Goal: Task Accomplishment & Management: Complete application form

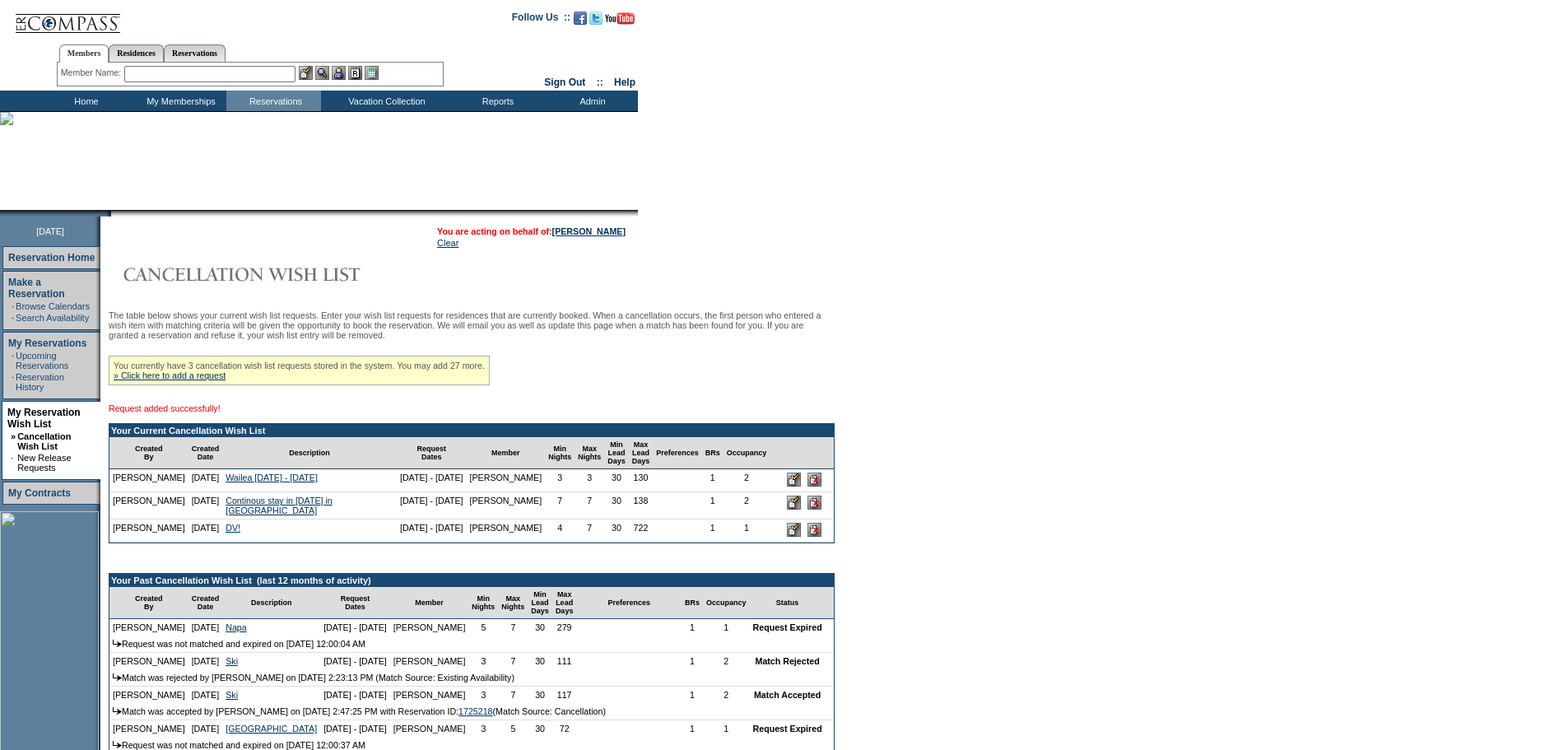
click at [604, 347] on div "The table below shows your current wish list requests. Enter your wish list req…" at bounding box center [472, 688] width 726 height 756
click at [193, 385] on div "You currently have 3 cancellation wish list requests stored in the system. You …" at bounding box center [299, 370] width 381 height 29
click at [168, 380] on link "» Click here to add a request" at bounding box center [170, 375] width 112 height 10
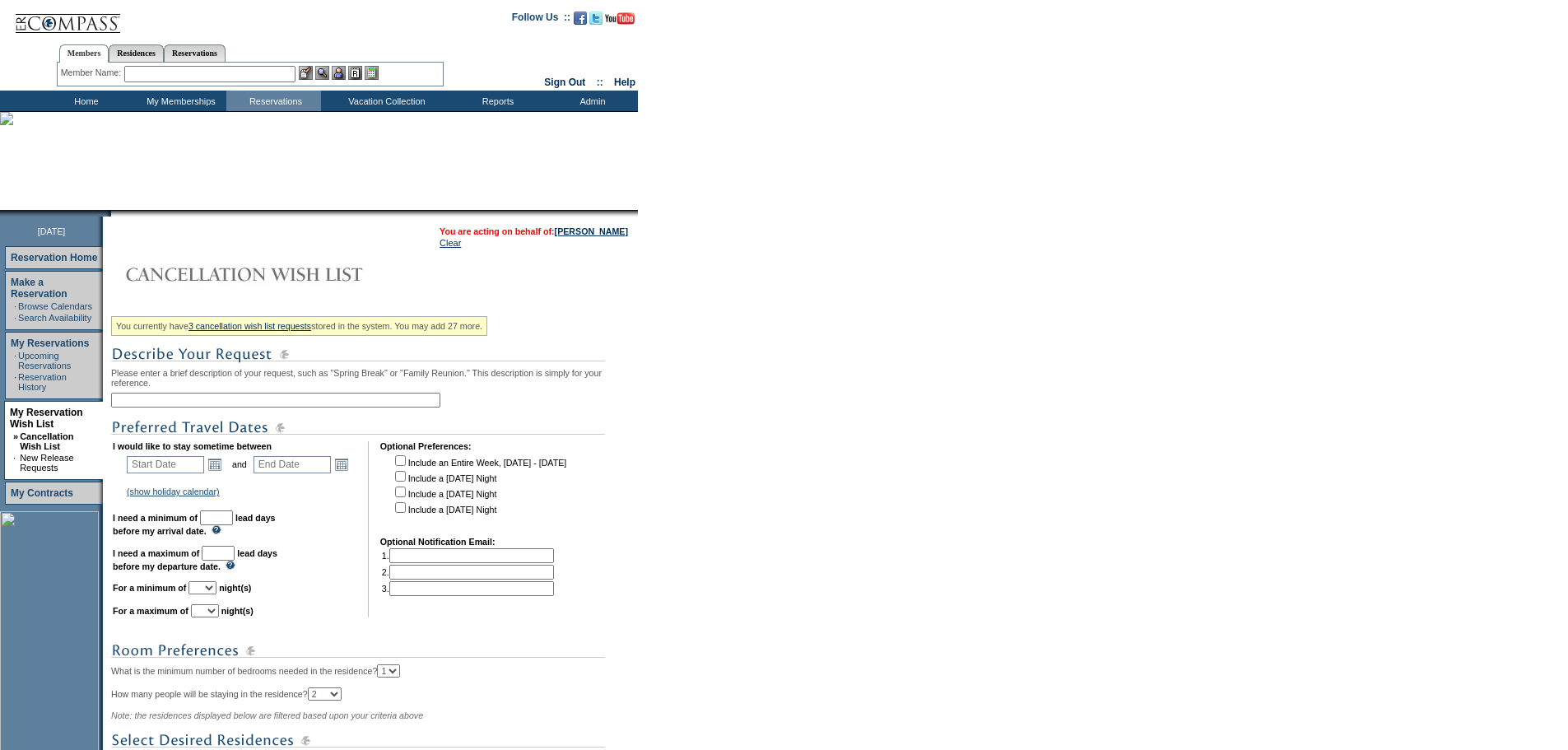
click at [199, 406] on input "text" at bounding box center [276, 401] width 329 height 15
type input "Continuous stay in [DATE] in [GEOGRAPHIC_DATA]"
click at [224, 473] on link "Open the calendar popup." at bounding box center [215, 464] width 18 height 18
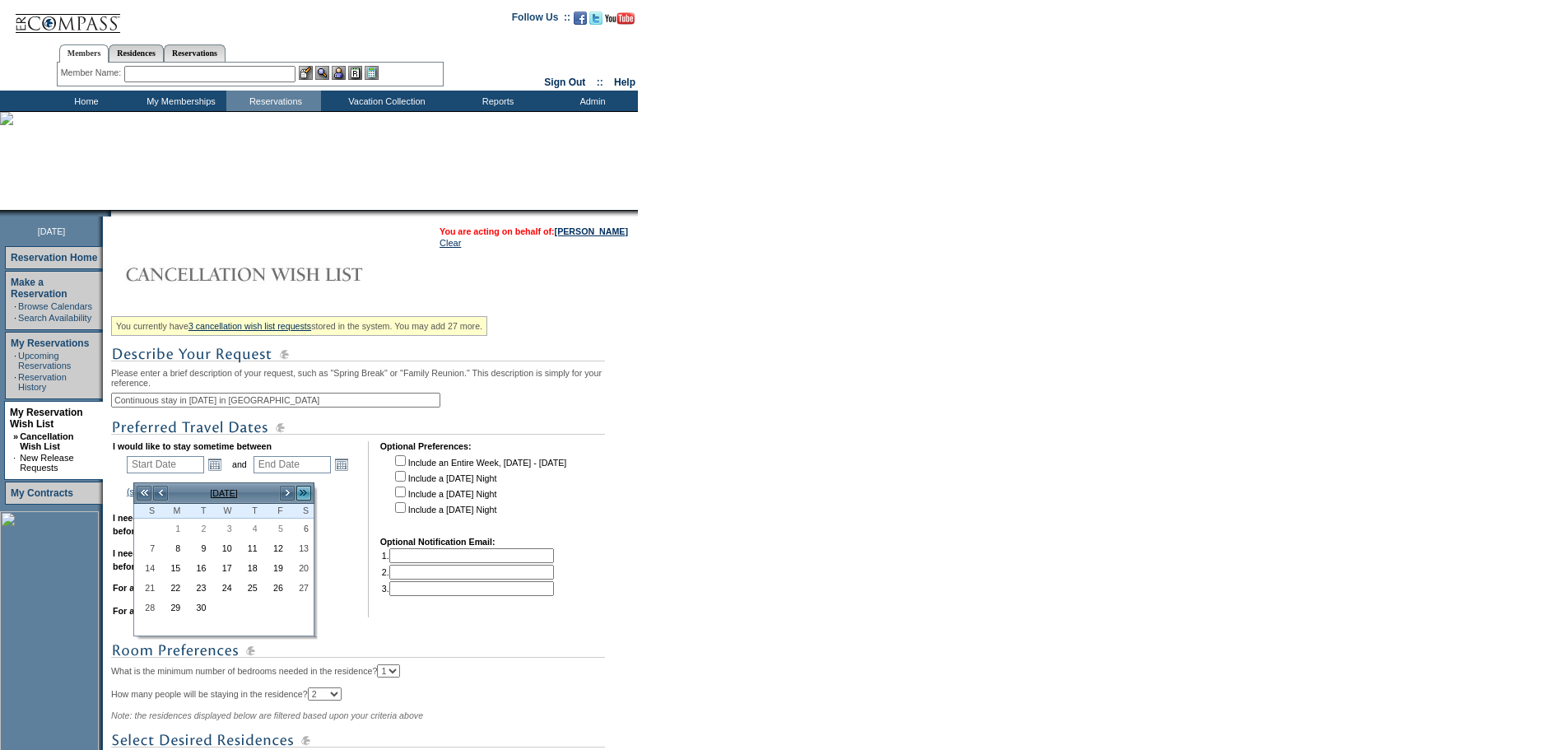
click at [302, 494] on link ">>" at bounding box center [304, 494] width 17 height 17
click at [157, 492] on link "<" at bounding box center [161, 494] width 17 height 17
click at [307, 552] on link "10" at bounding box center [301, 548] width 23 height 18
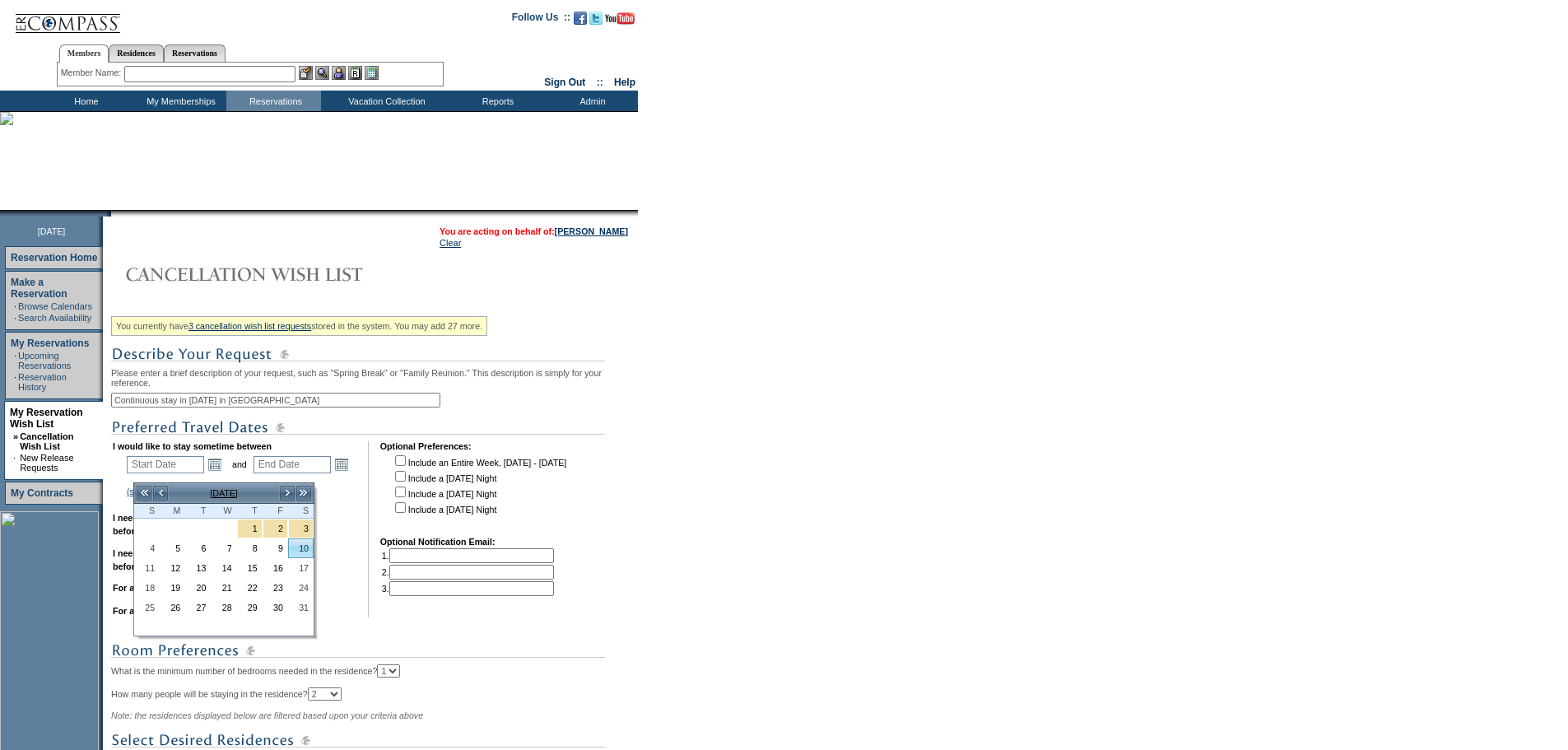
type input "[DATE]"
type input "131"
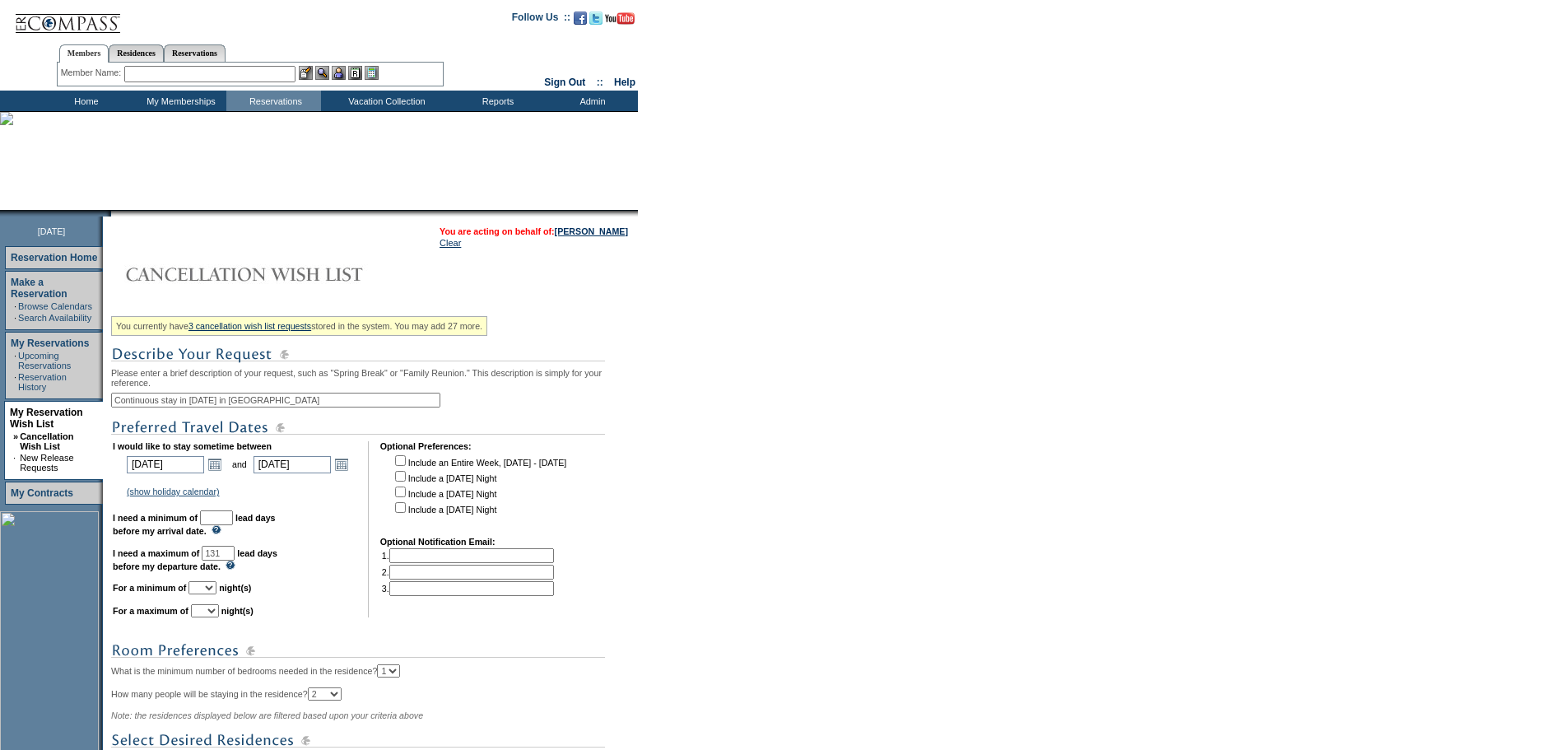
click at [233, 525] on input "text" at bounding box center [216, 518] width 33 height 15
type input "30"
click at [216, 594] on select "1 2 3 4 5 6 7 8 9 10 11 12 13 14" at bounding box center [202, 588] width 28 height 13
select select "1"
click at [209, 594] on select "1 2 3 4 5 6 7 8 9 10 11 12 13 14" at bounding box center [202, 588] width 28 height 13
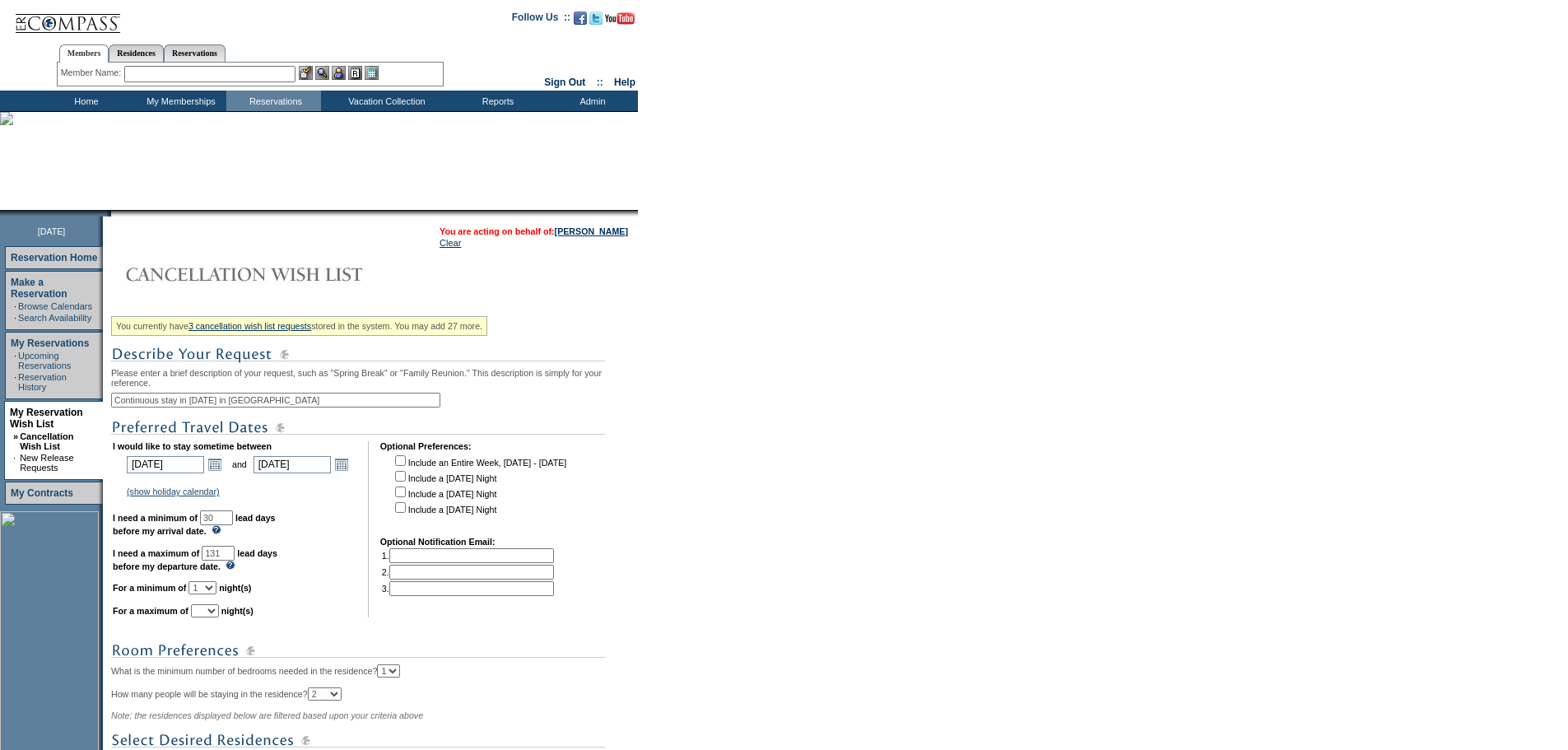
click at [219, 618] on select "1 2 3 4 5 6 7 8 9 10 11 12 13 14" at bounding box center [204, 611] width 28 height 13
select select "1"
click at [211, 618] on select "1 2 3 4 5 6 7 8 9 10 11 12 13 14" at bounding box center [204, 611] width 28 height 13
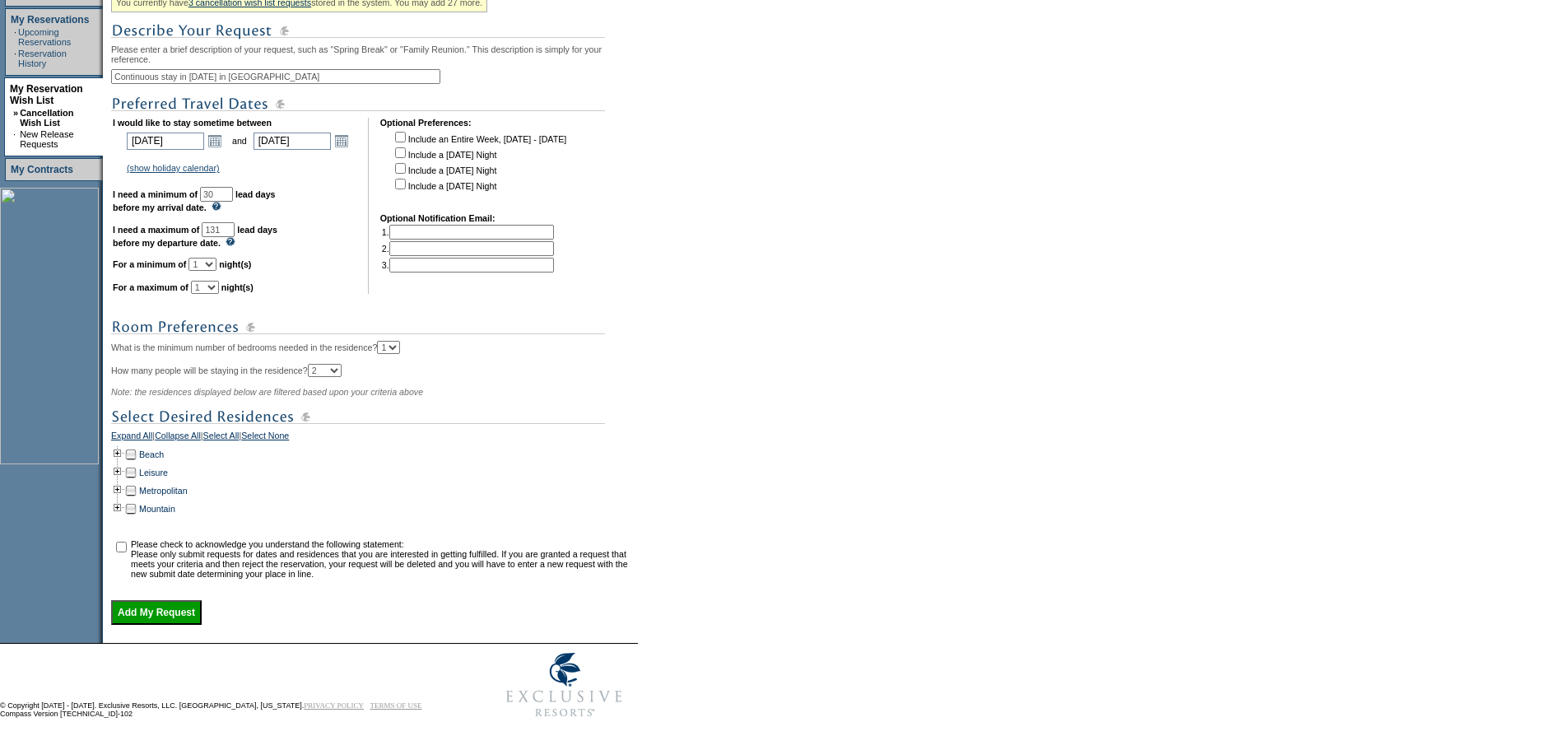
scroll to position [355, 0]
click at [112, 442] on table "You are acting on behalf of: [PERSON_NAME] Clear You currently have 3 cancellat…" at bounding box center [370, 267] width 535 height 750
click at [119, 447] on td at bounding box center [118, 455] width 13 height 18
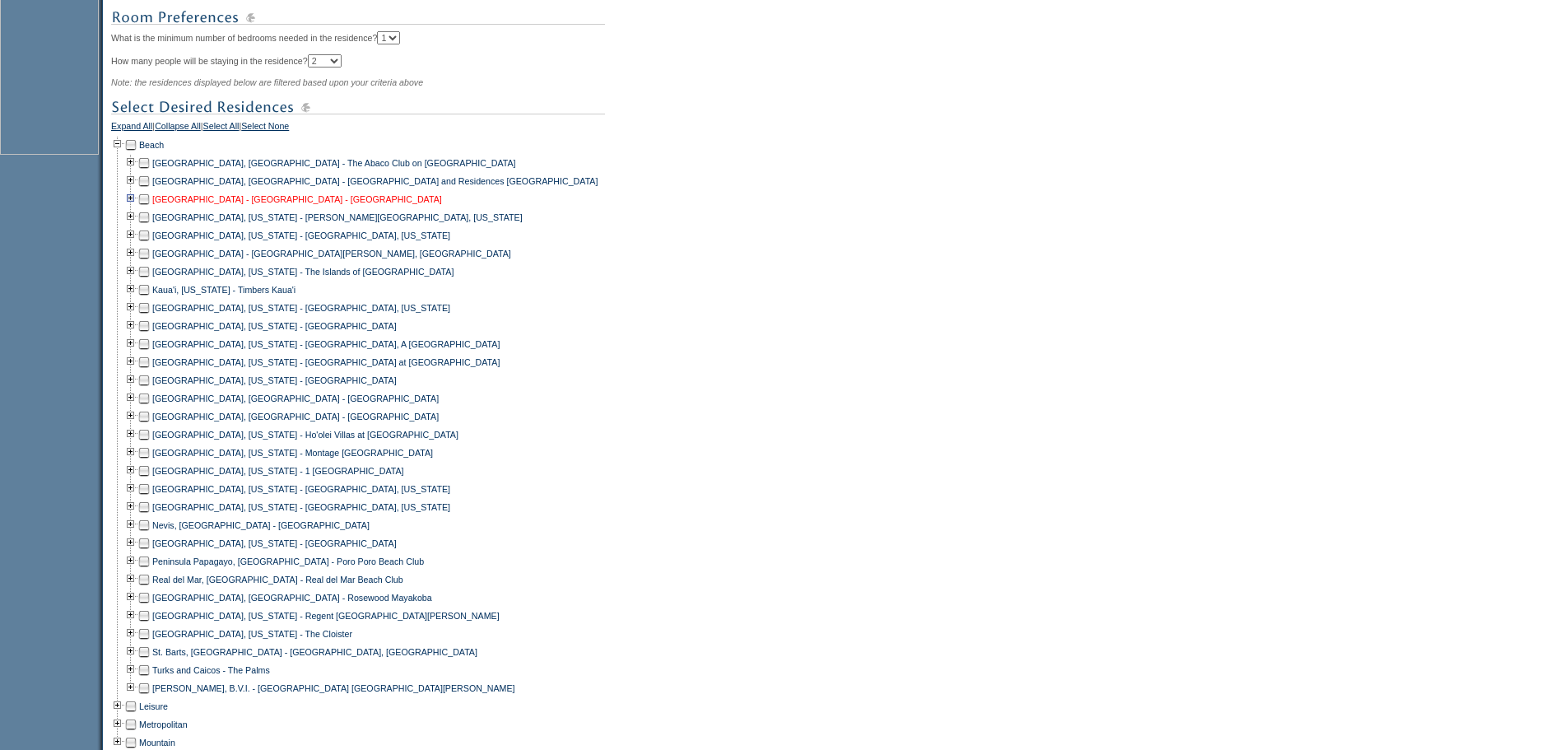
scroll to position [655, 0]
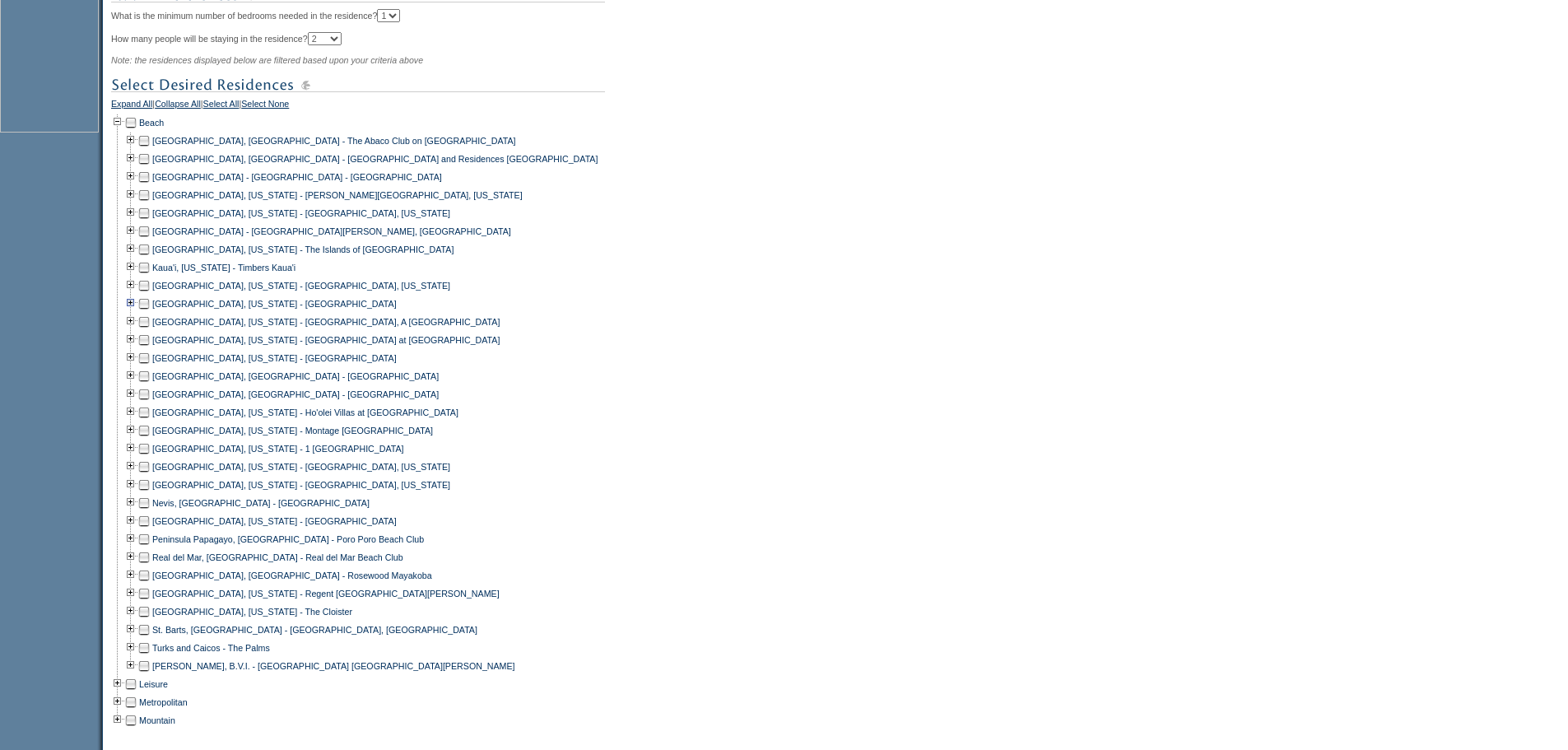
click at [137, 313] on td at bounding box center [131, 304] width 13 height 18
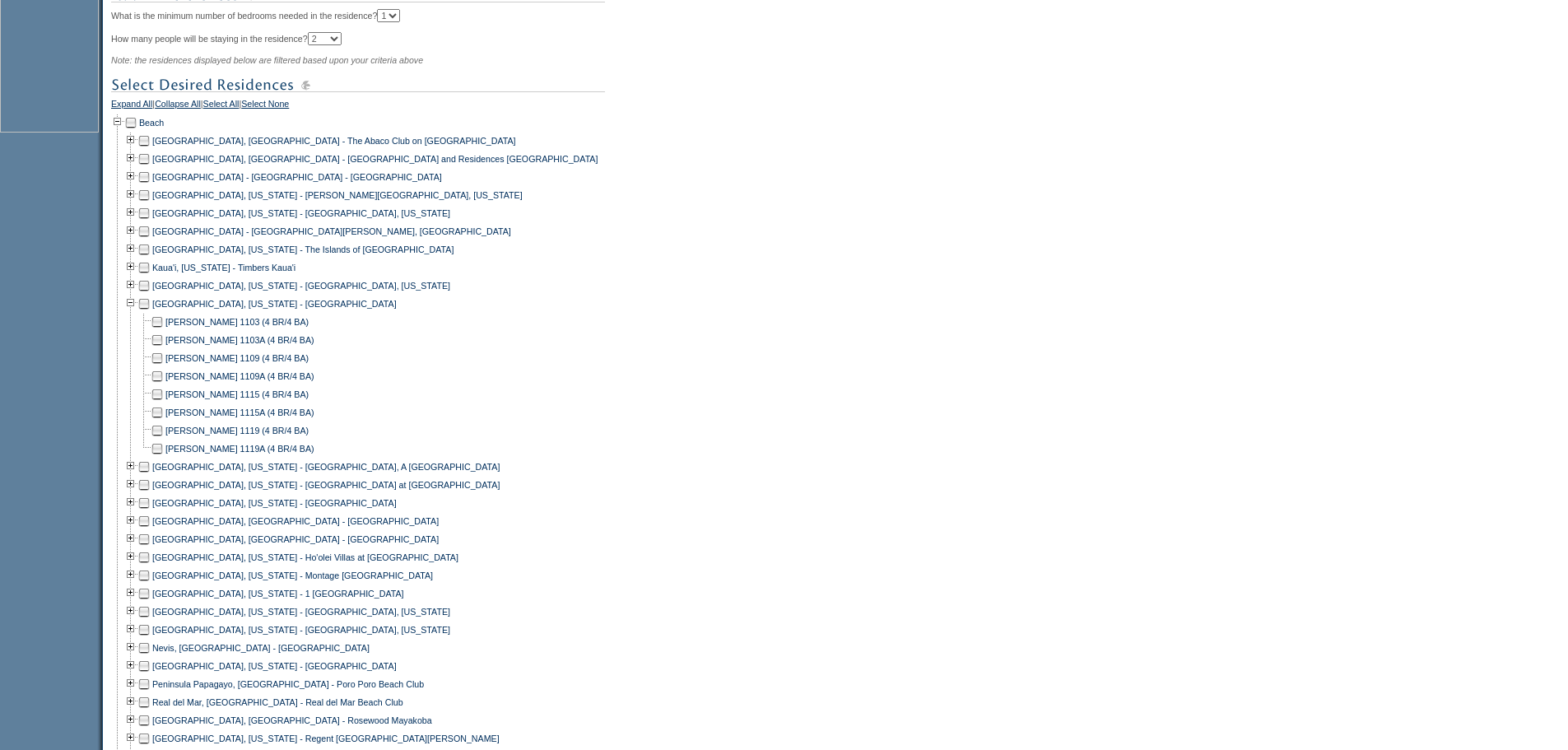
click at [163, 331] on td at bounding box center [157, 322] width 13 height 18
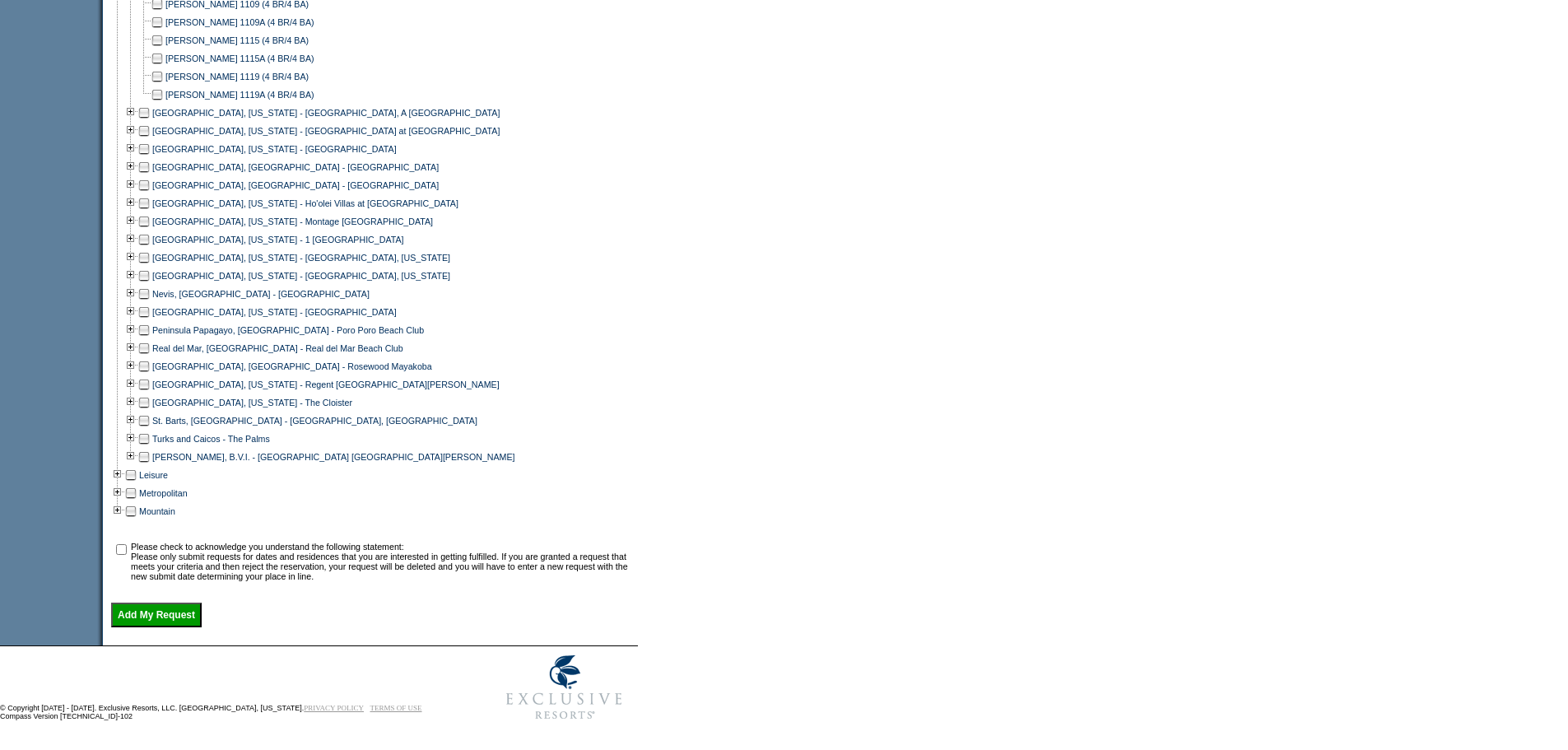
scroll to position [1044, 0]
click at [126, 541] on input "checkbox" at bounding box center [121, 546] width 11 height 11
checkbox input "true"
click at [167, 617] on input "Add My Request" at bounding box center [157, 612] width 90 height 24
